Goal: Navigation & Orientation: Find specific page/section

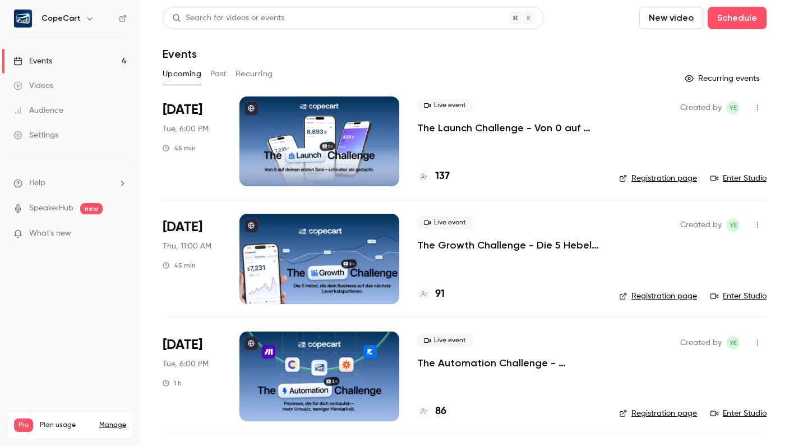
click at [54, 112] on div "Audience" at bounding box center [38, 110] width 50 height 11
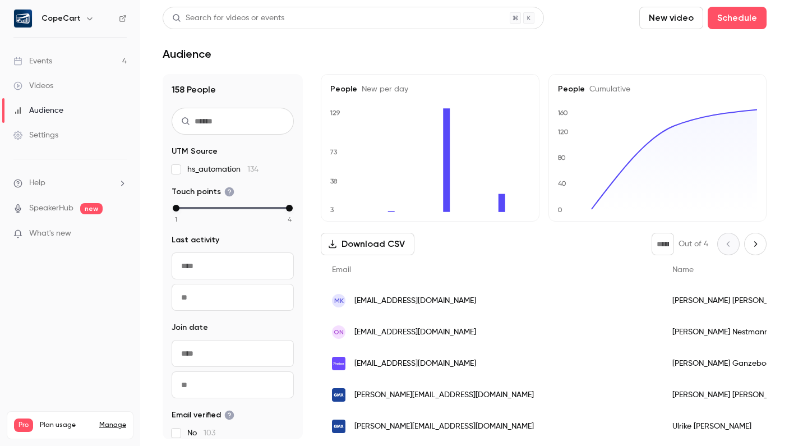
click at [71, 62] on link "Events 4" at bounding box center [70, 61] width 140 height 25
